Goal: Find specific page/section: Find specific page/section

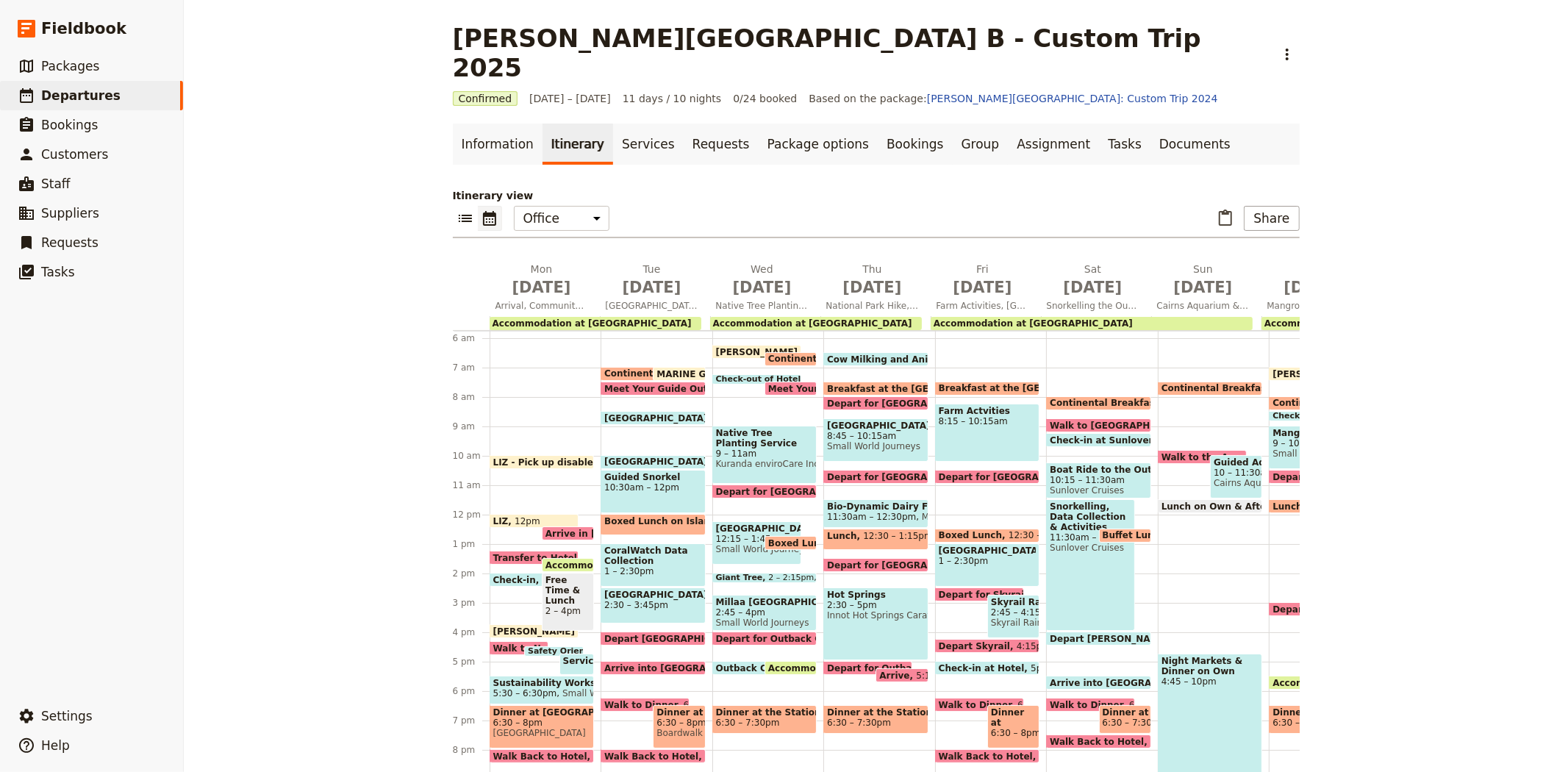
scroll to position [251, 0]
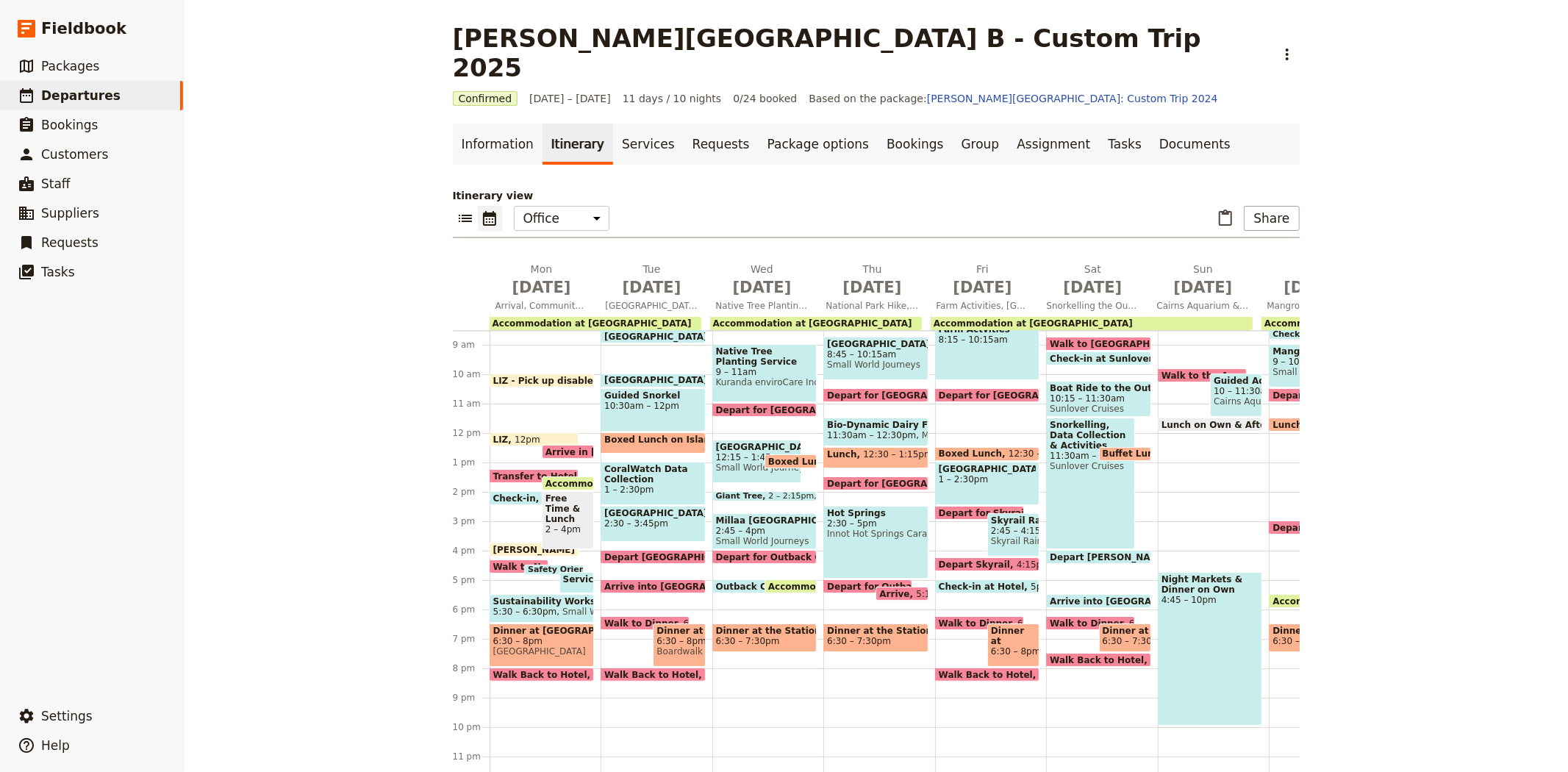
click at [745, 582] on span "Outback Cattle Station" at bounding box center [776, 586] width 120 height 9
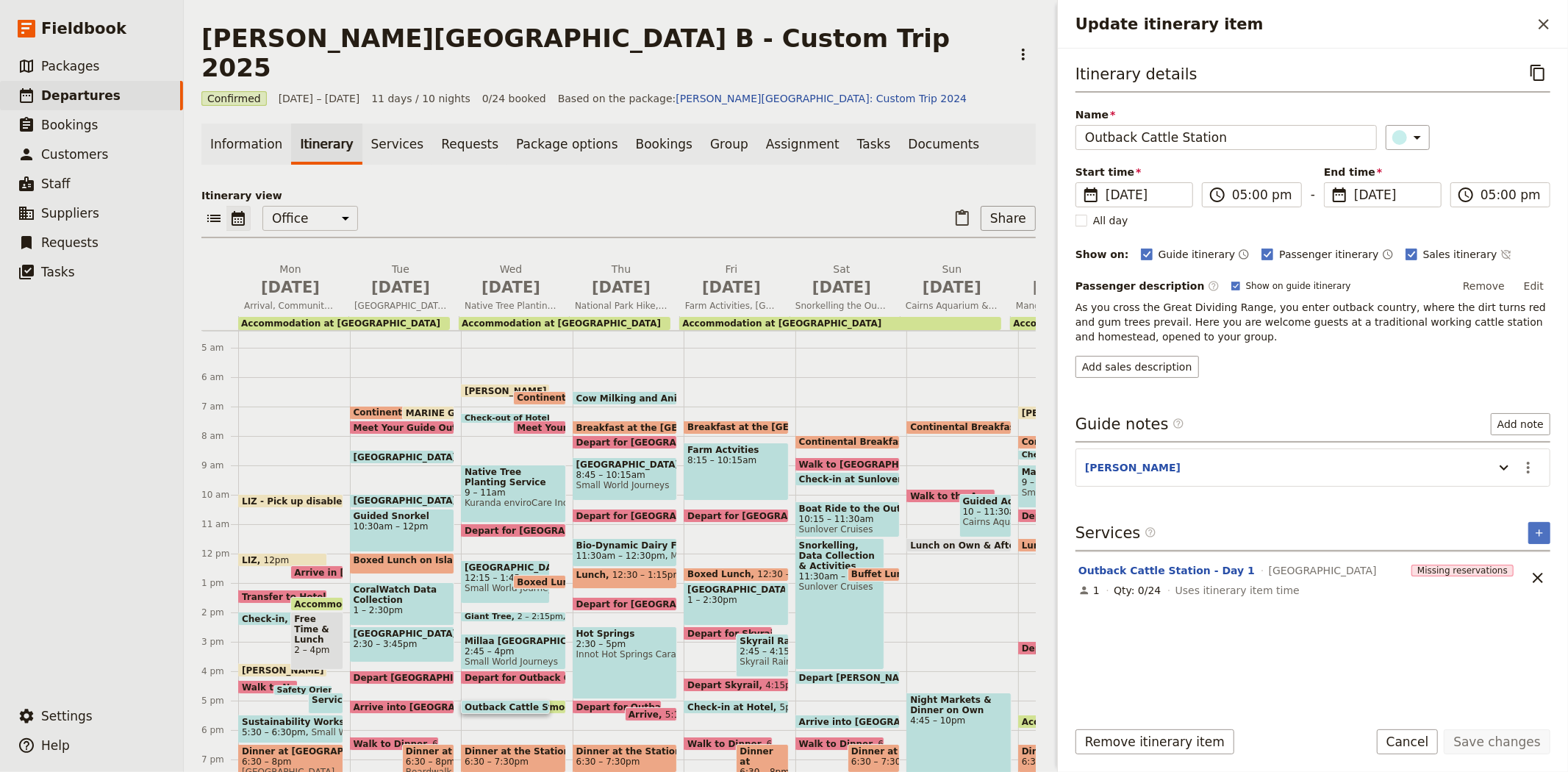
scroll to position [87, 0]
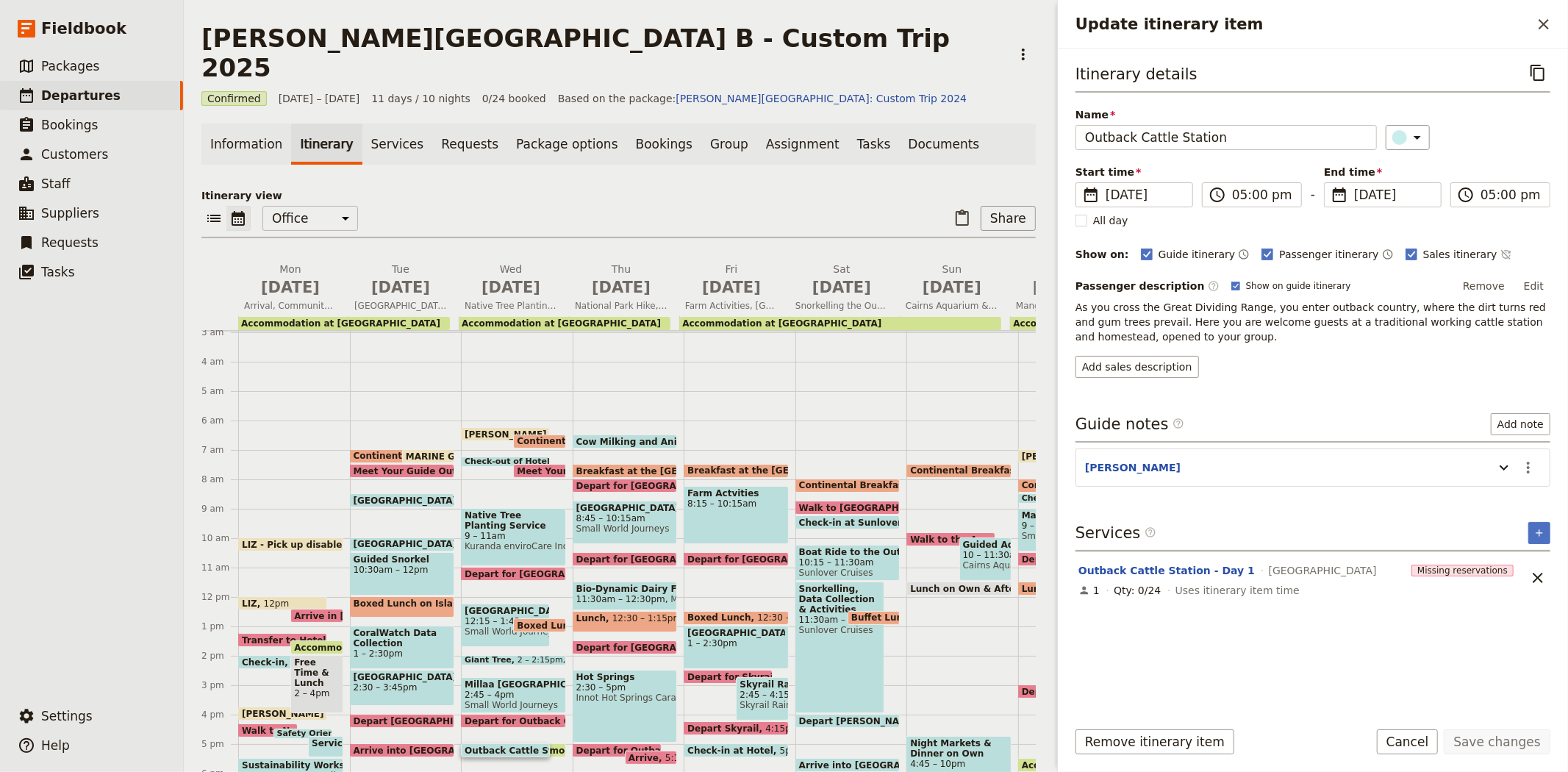
click at [622, 466] on span "Breakfast at the [GEOGRAPHIC_DATA]" at bounding box center [673, 471] width 194 height 9
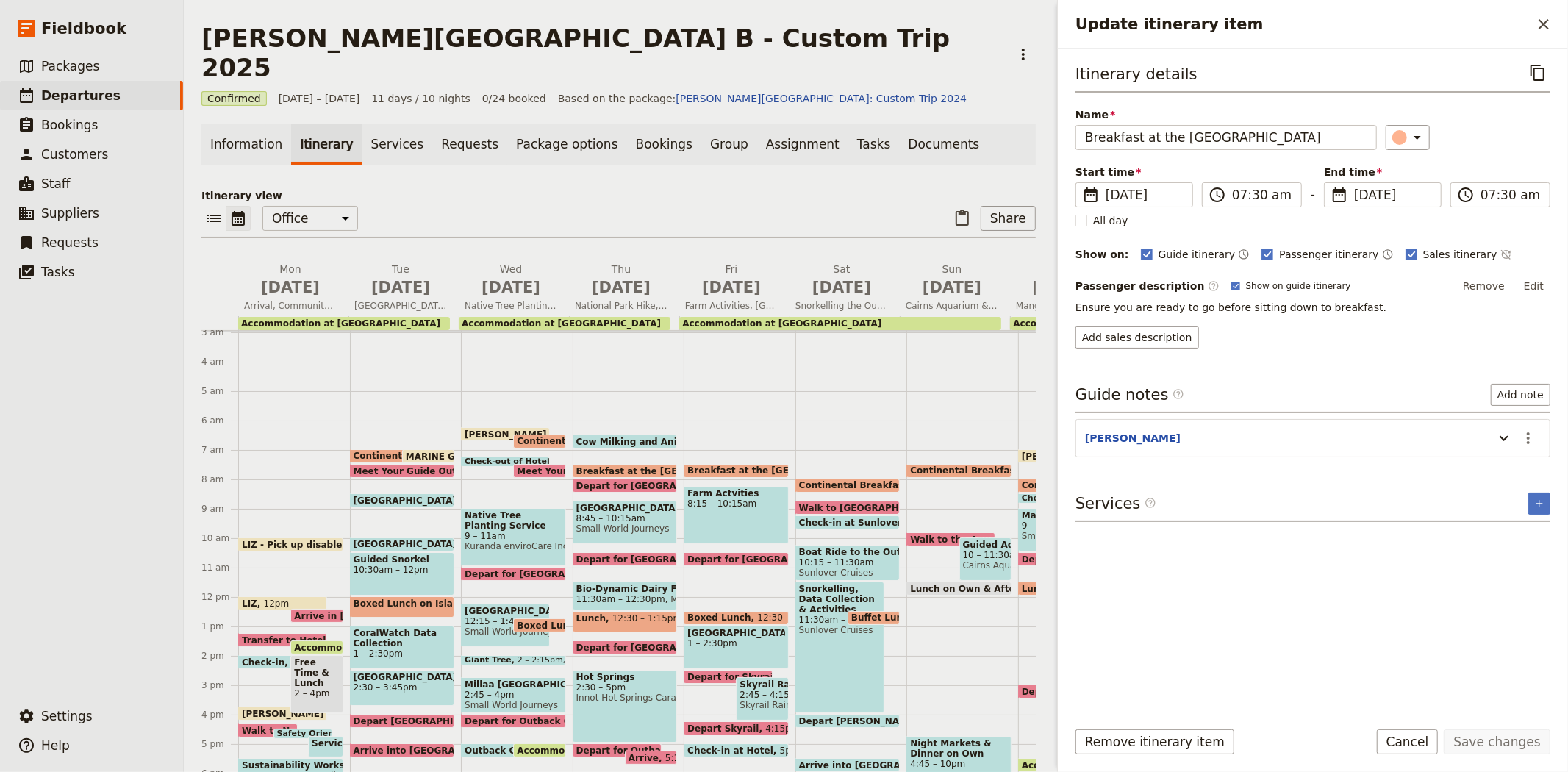
click at [600, 481] on span "Depart for [GEOGRAPHIC_DATA]" at bounding box center [658, 485] width 164 height 9
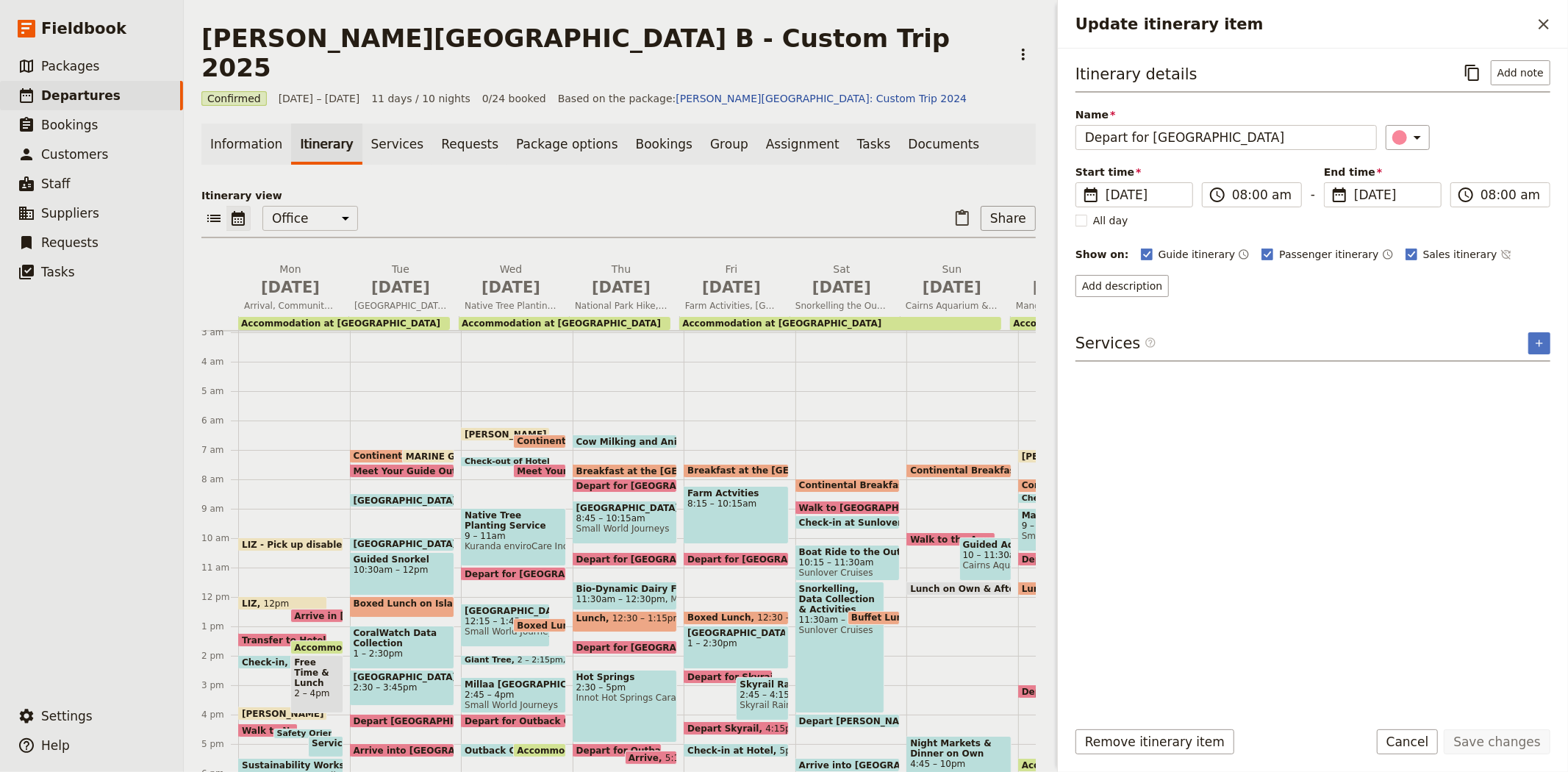
click at [614, 466] on span "Breakfast at the [GEOGRAPHIC_DATA]" at bounding box center [673, 471] width 194 height 9
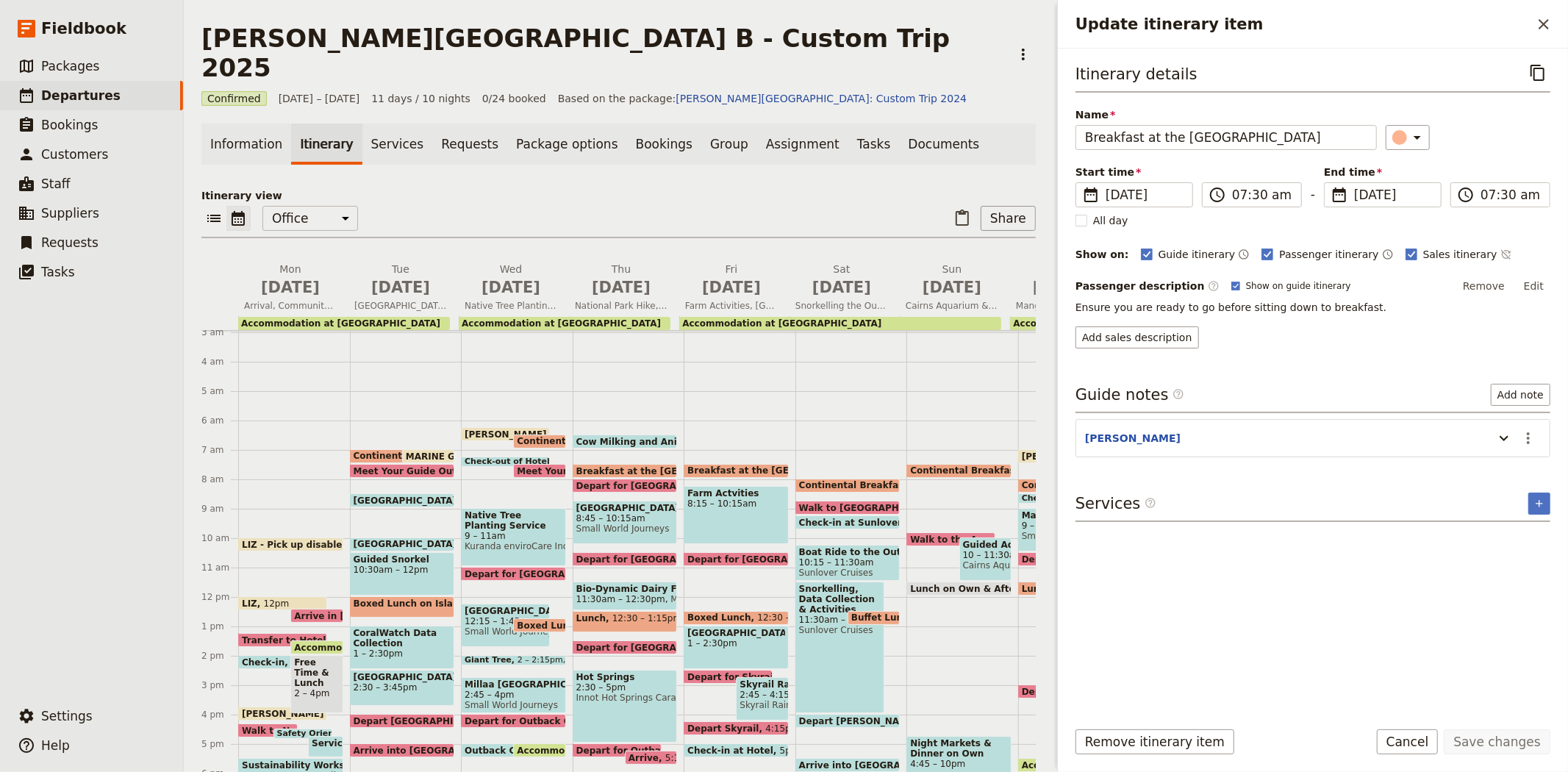
click at [616, 481] on span "Depart for [GEOGRAPHIC_DATA]" at bounding box center [658, 485] width 164 height 9
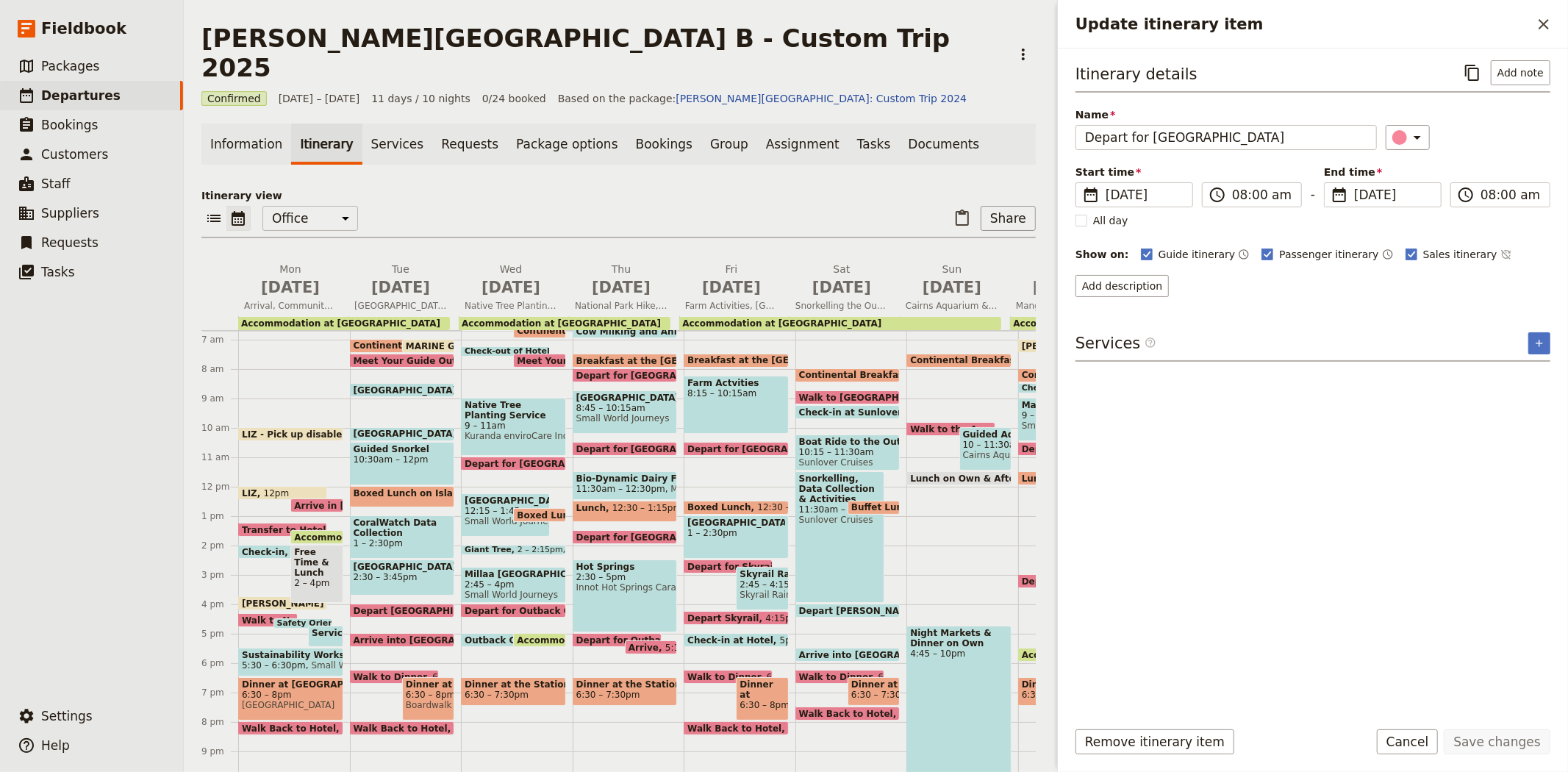
scroll to position [169, 0]
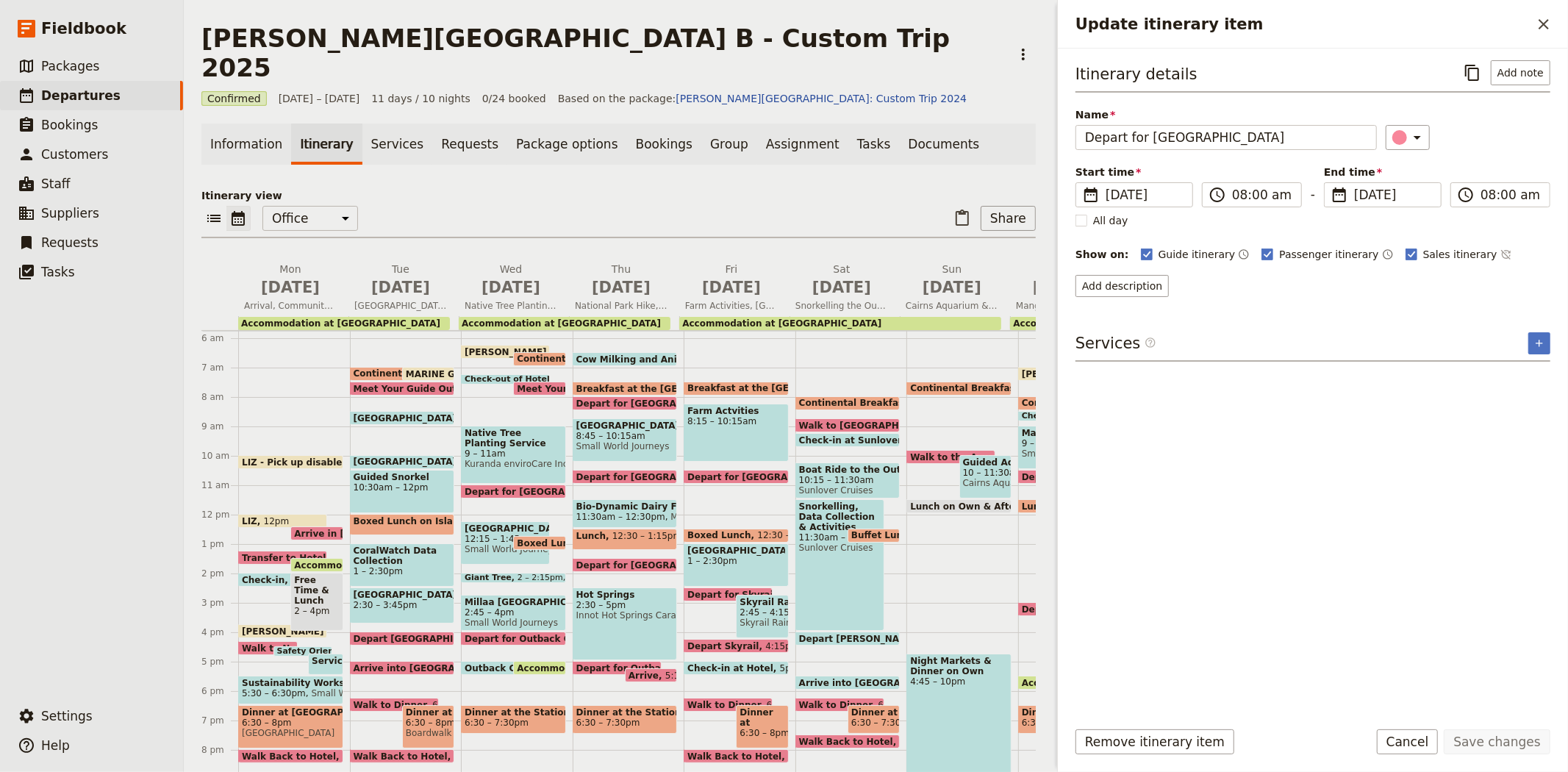
click at [748, 383] on span "Breakfast at the [GEOGRAPHIC_DATA]" at bounding box center [784, 388] width 194 height 10
click at [726, 472] on span "Depart for [GEOGRAPHIC_DATA]" at bounding box center [770, 477] width 164 height 9
click at [1537, 31] on icon "Close drawer" at bounding box center [1544, 24] width 18 height 18
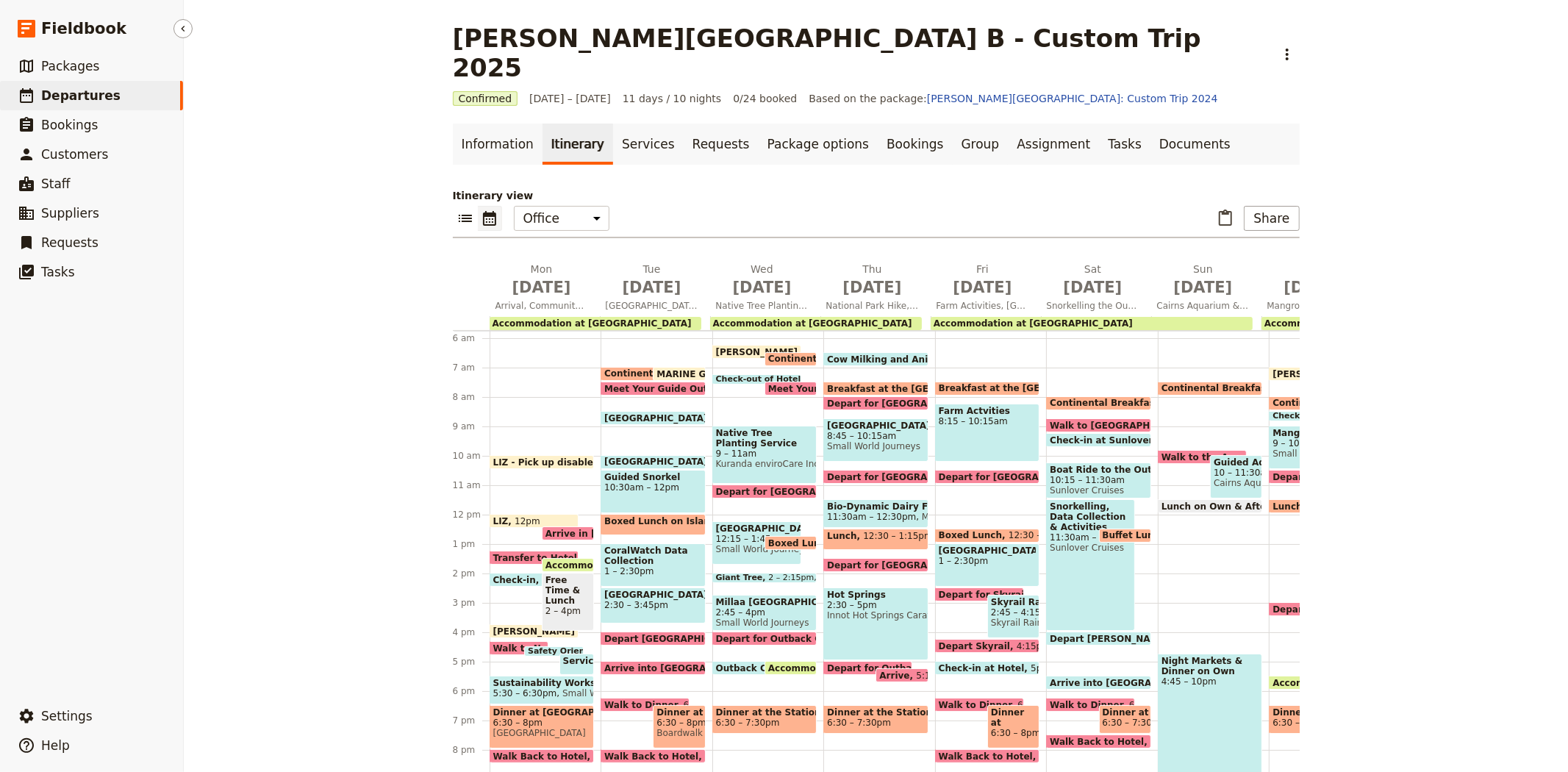
click at [85, 98] on span "Departures" at bounding box center [81, 96] width 79 height 15
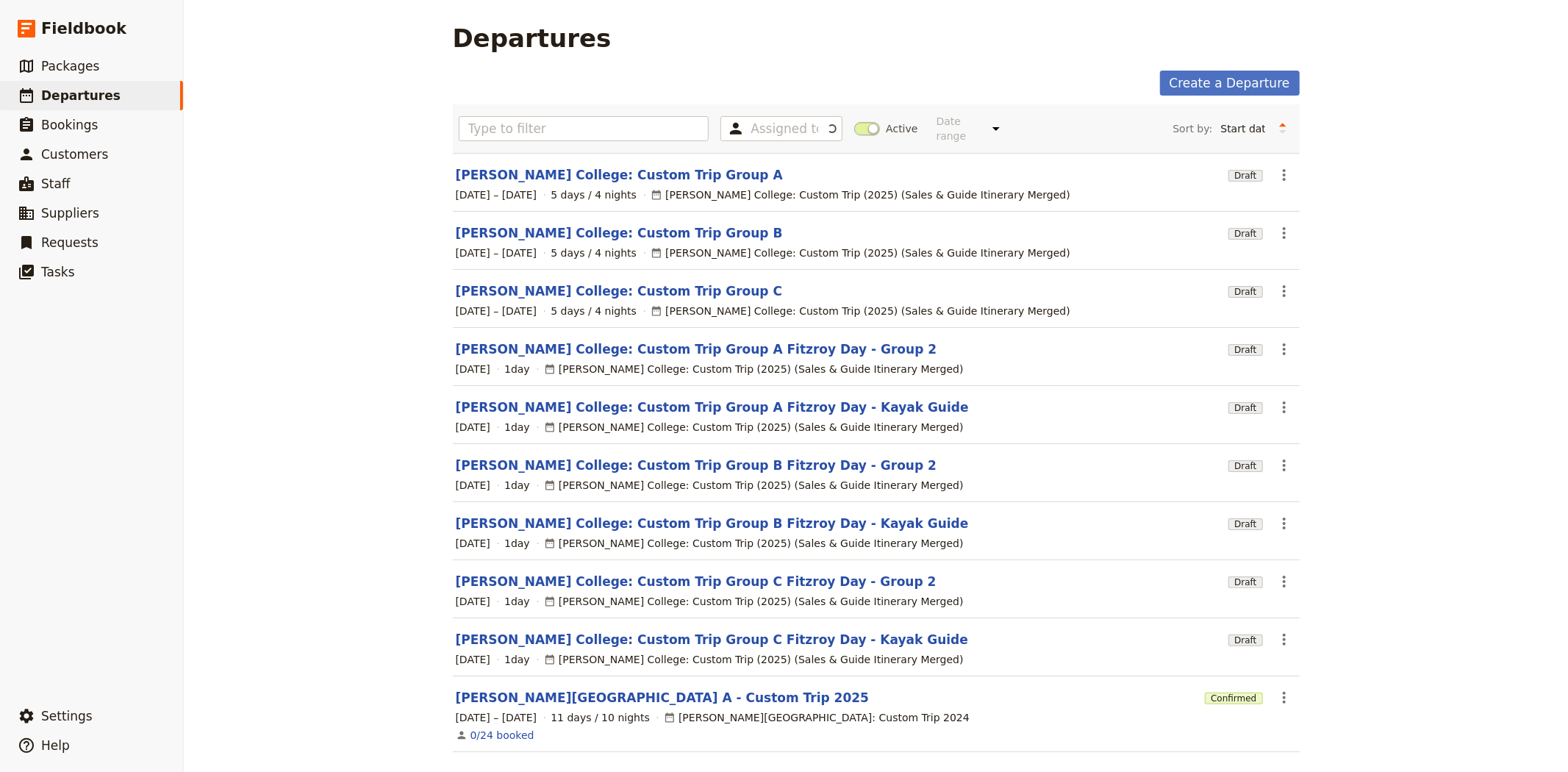
scroll to position [42, 0]
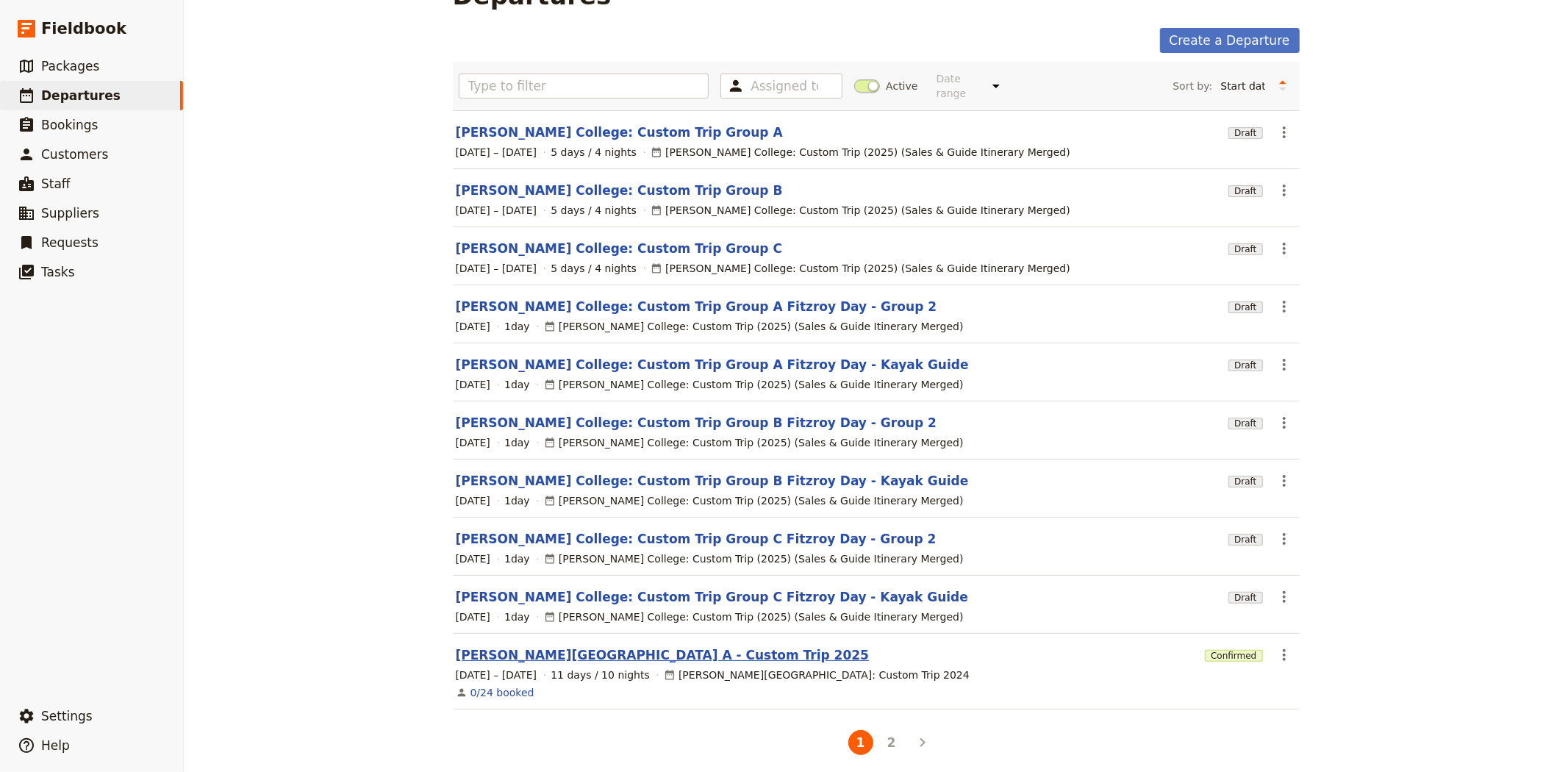
click at [618, 649] on link "[PERSON_NAME][GEOGRAPHIC_DATA] A - Custom Trip 2025" at bounding box center [662, 655] width 414 height 18
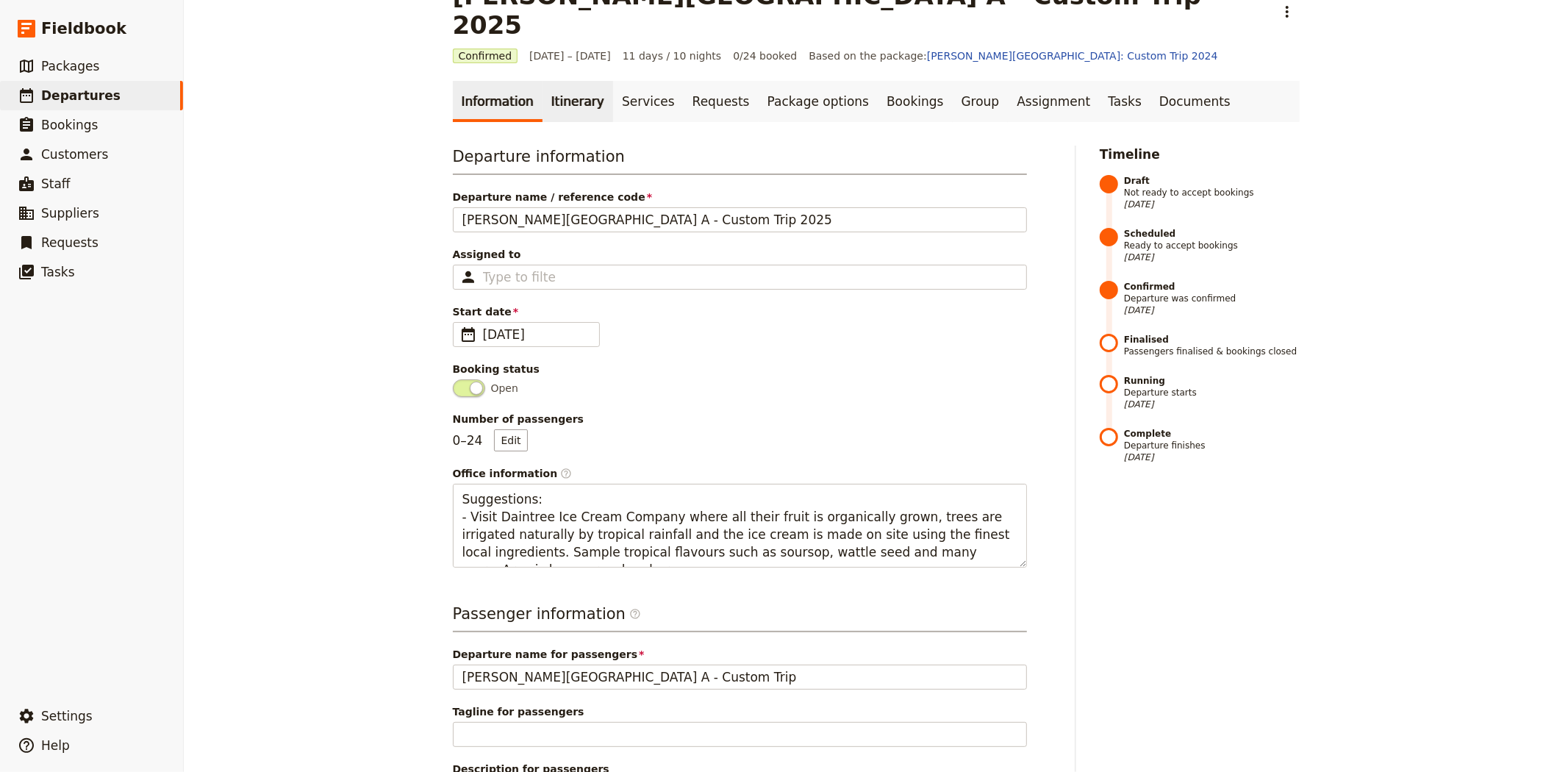
click at [561, 81] on link "Itinerary" at bounding box center [578, 101] width 70 height 41
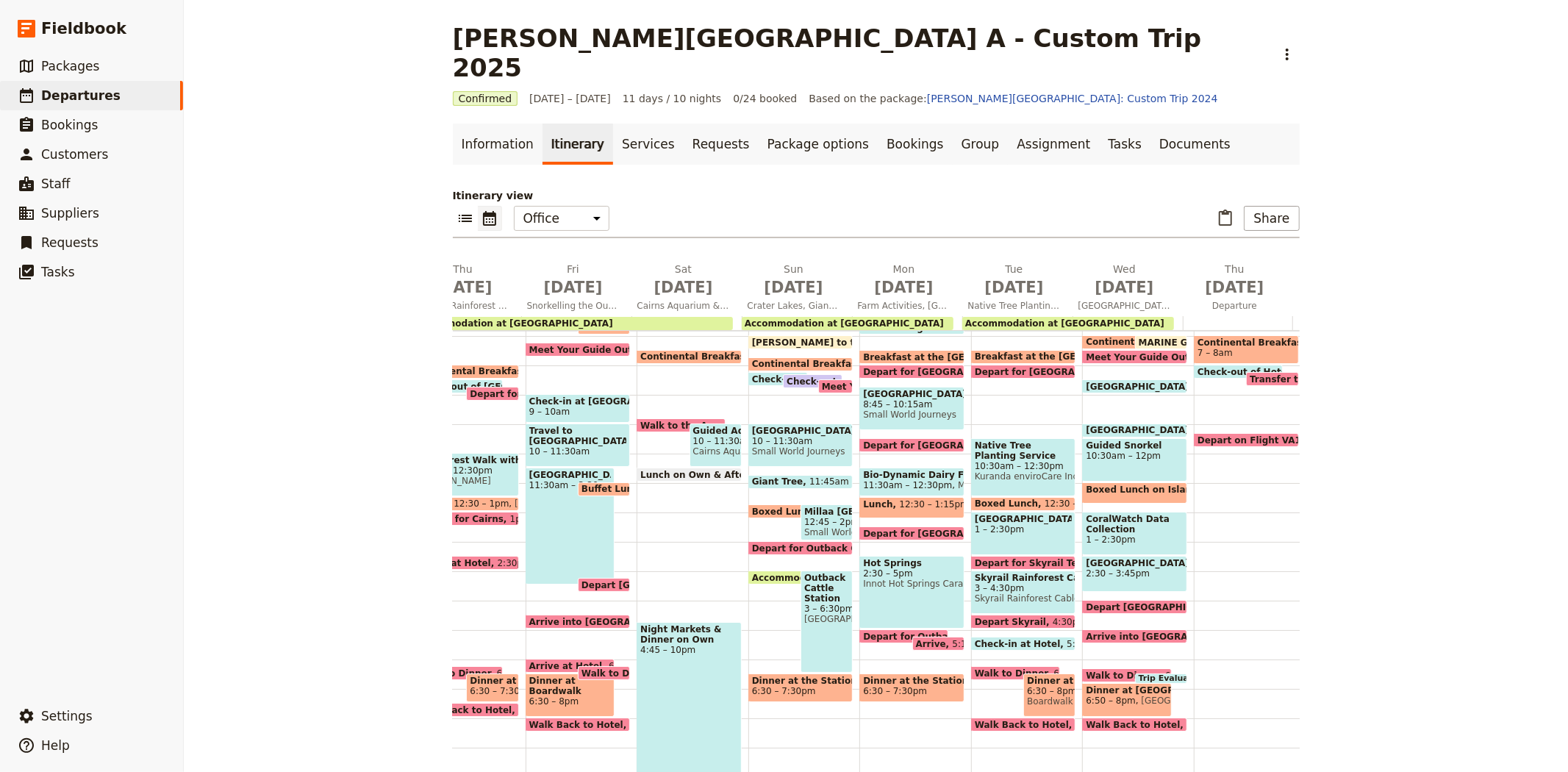
scroll to position [0, 422]
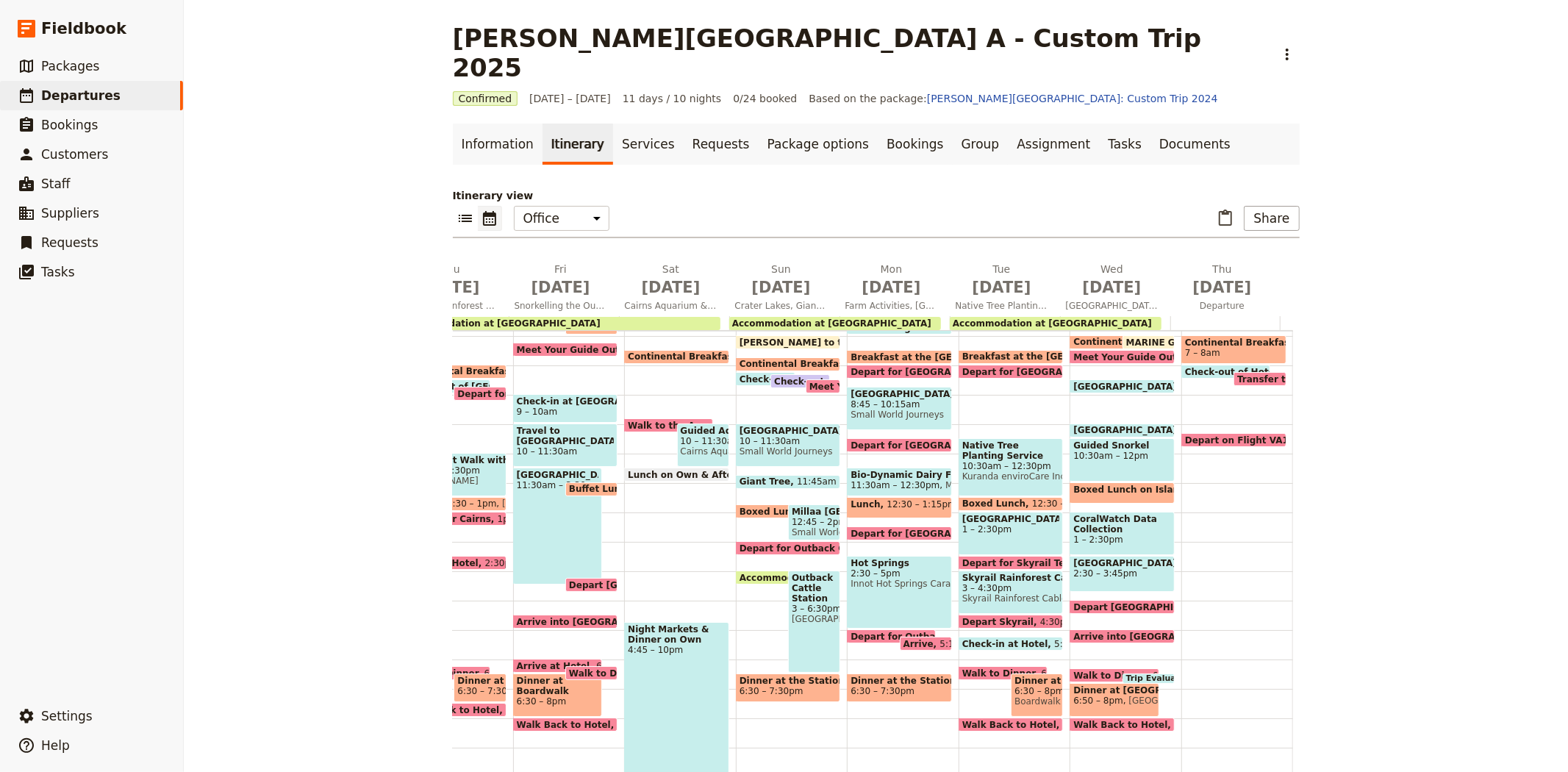
click at [769, 573] on span "Accommodation at [GEOGRAPHIC_DATA]" at bounding box center [842, 578] width 206 height 9
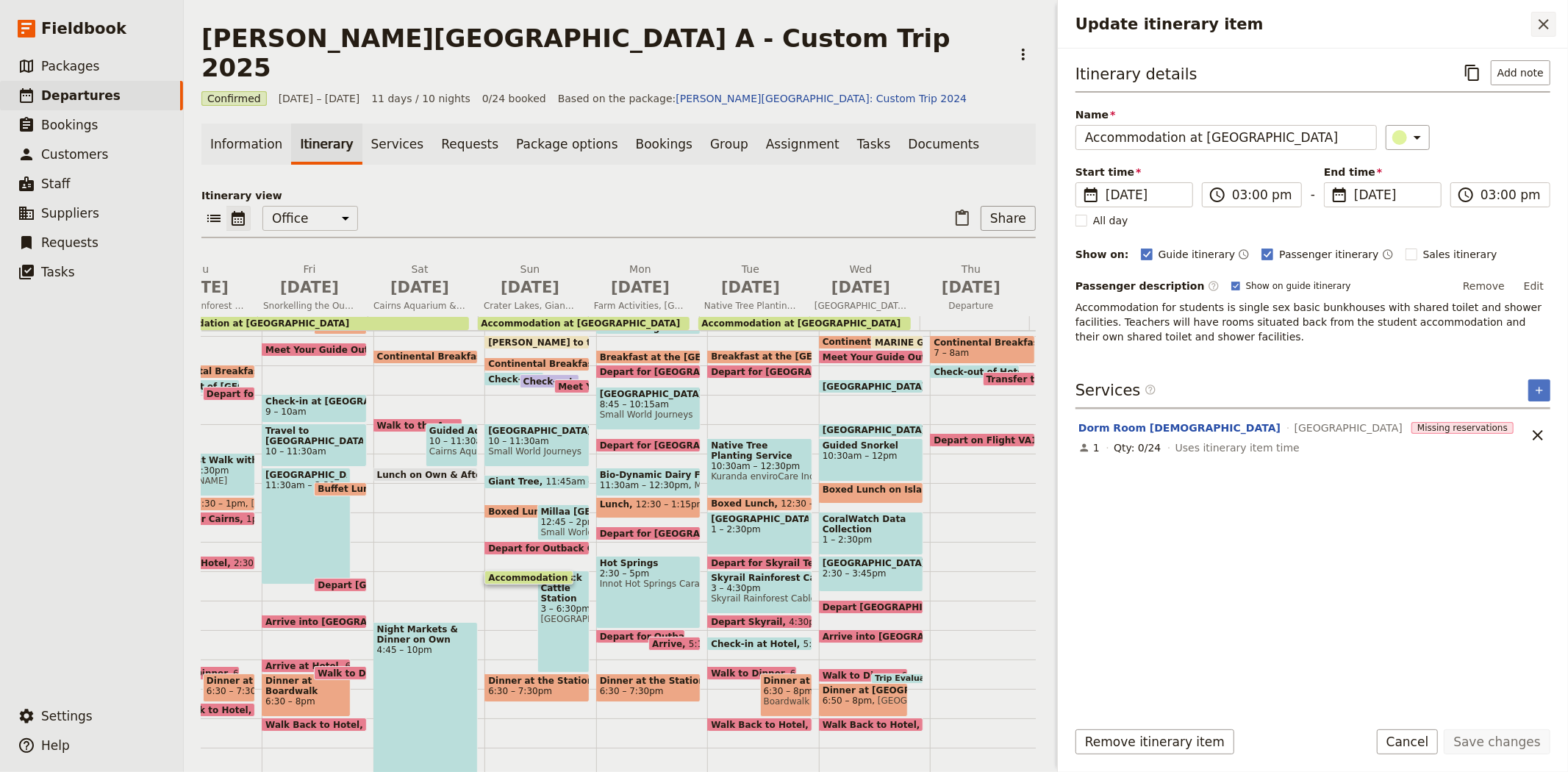
click at [1550, 17] on icon "Close drawer" at bounding box center [1544, 24] width 18 height 18
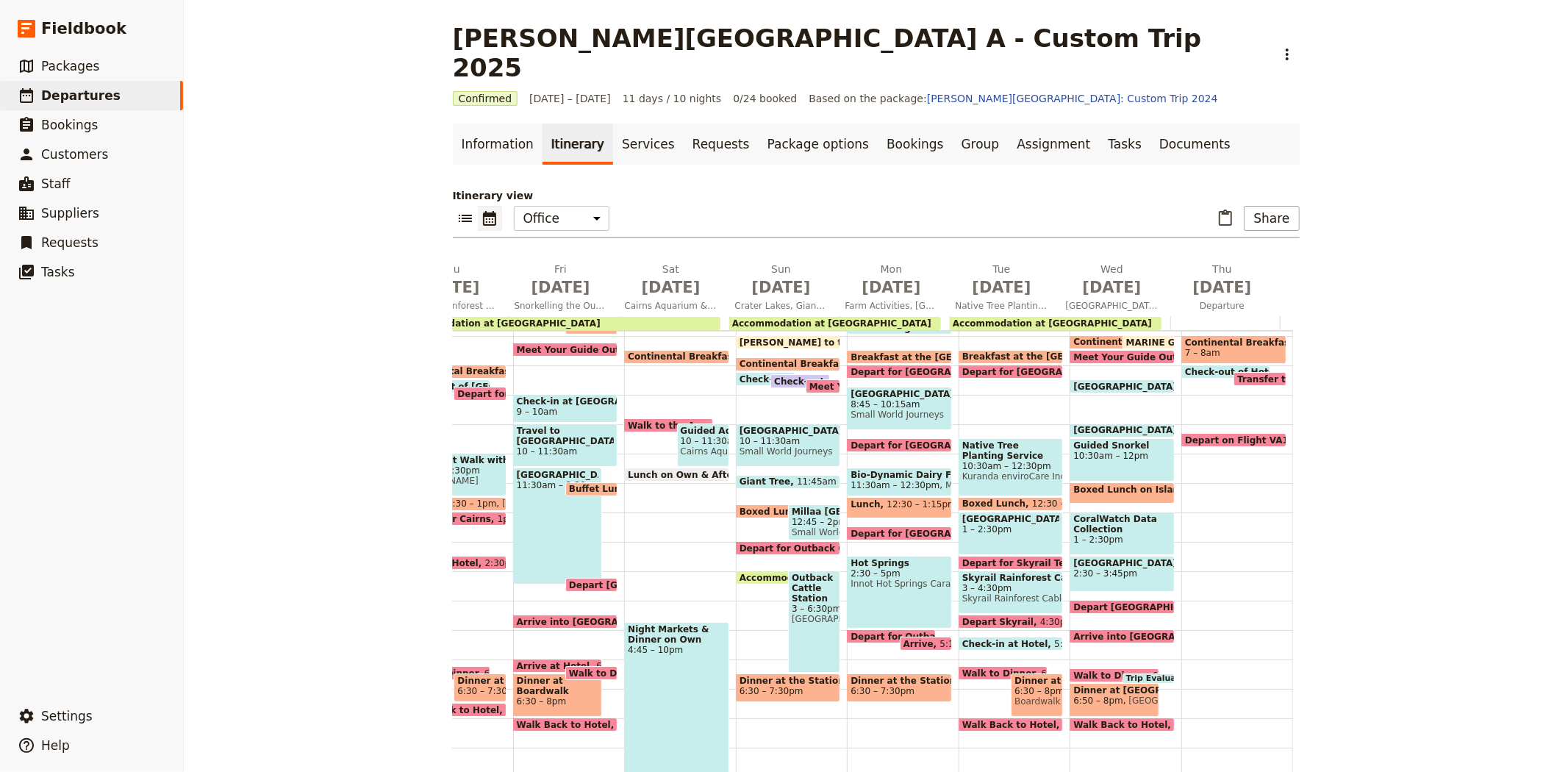
click at [994, 352] on span "Breakfast at the [GEOGRAPHIC_DATA]" at bounding box center [1060, 356] width 194 height 10
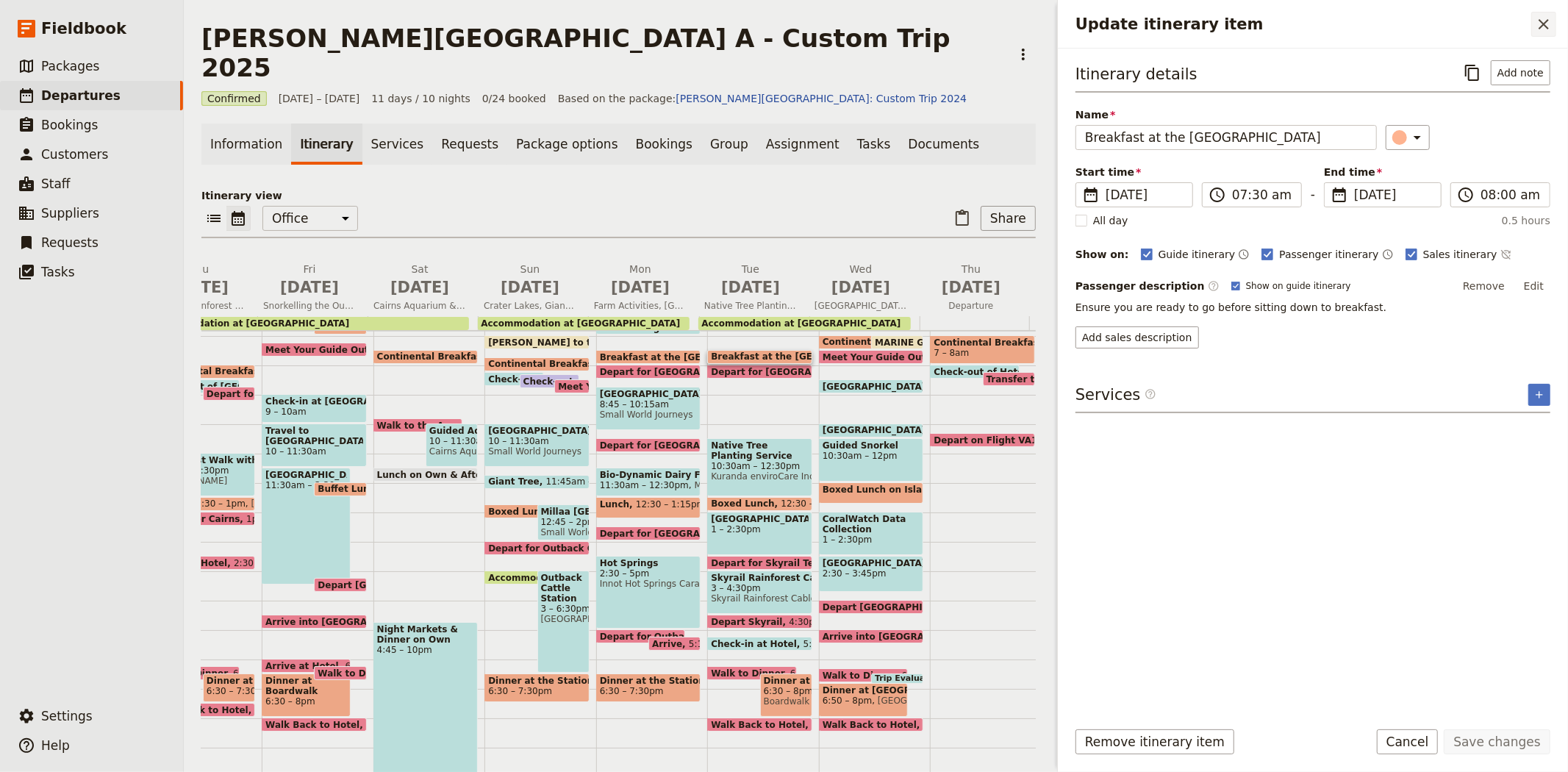
click at [1548, 24] on icon "Close drawer" at bounding box center [1544, 24] width 18 height 18
